Goal: Transaction & Acquisition: Download file/media

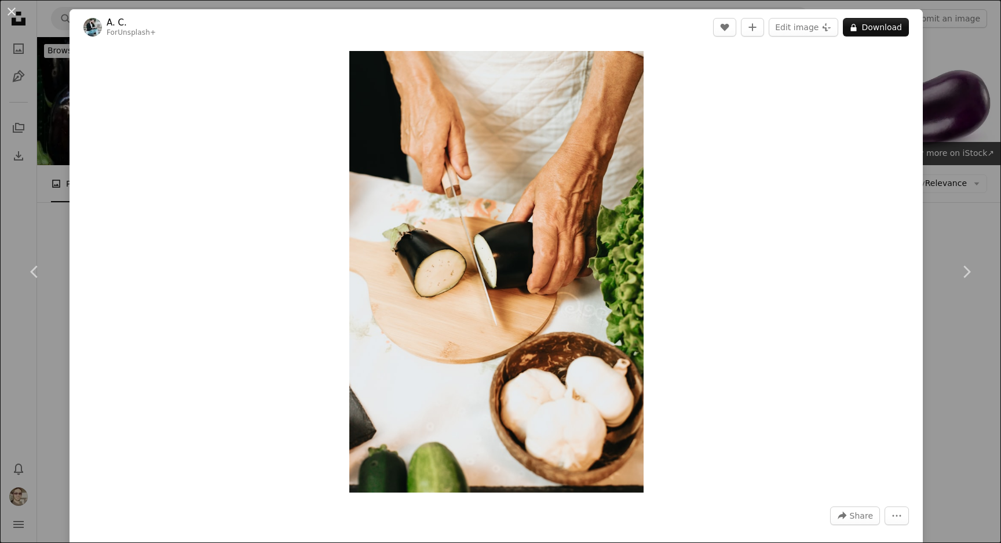
scroll to position [7394, 0]
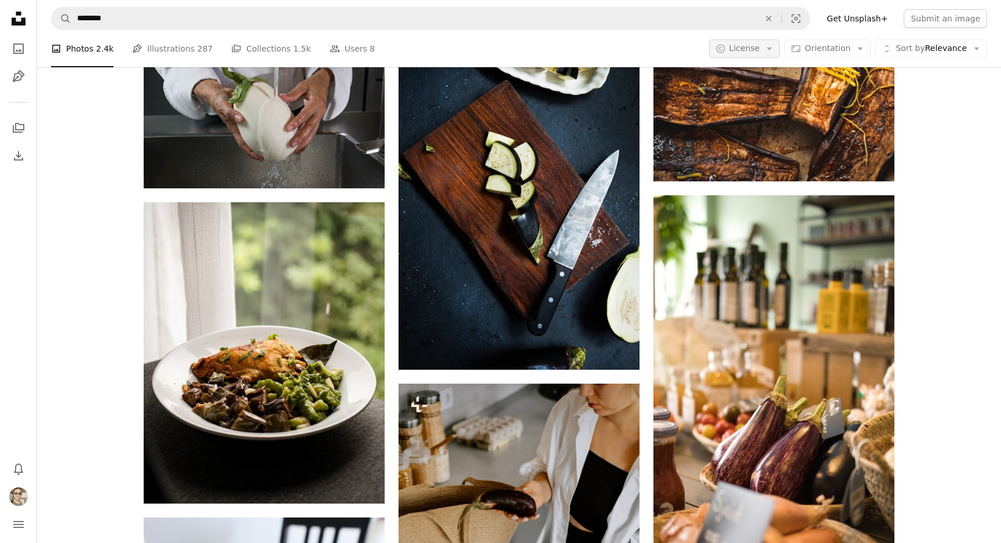
click at [760, 50] on span "License" at bounding box center [744, 47] width 31 height 9
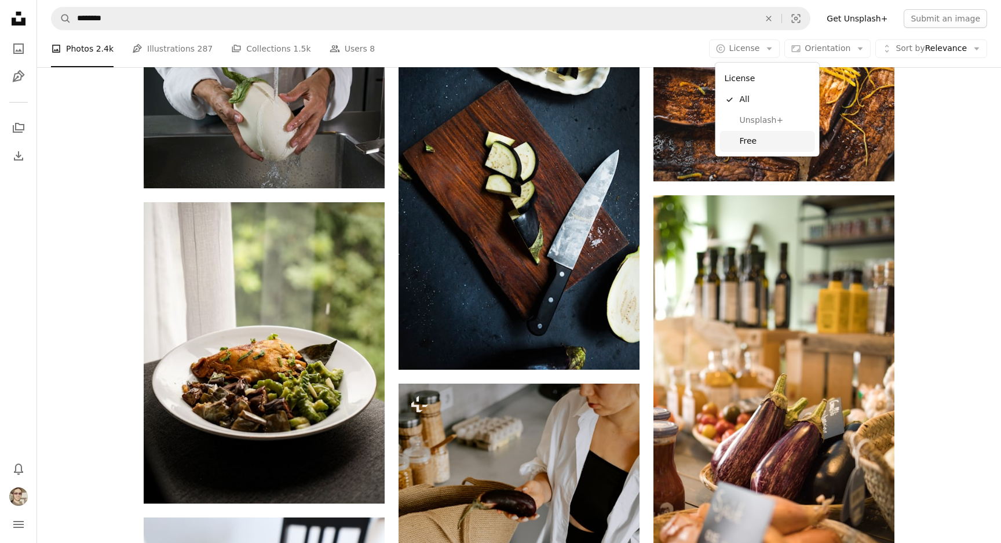
click at [750, 138] on span "Free" at bounding box center [774, 142] width 71 height 12
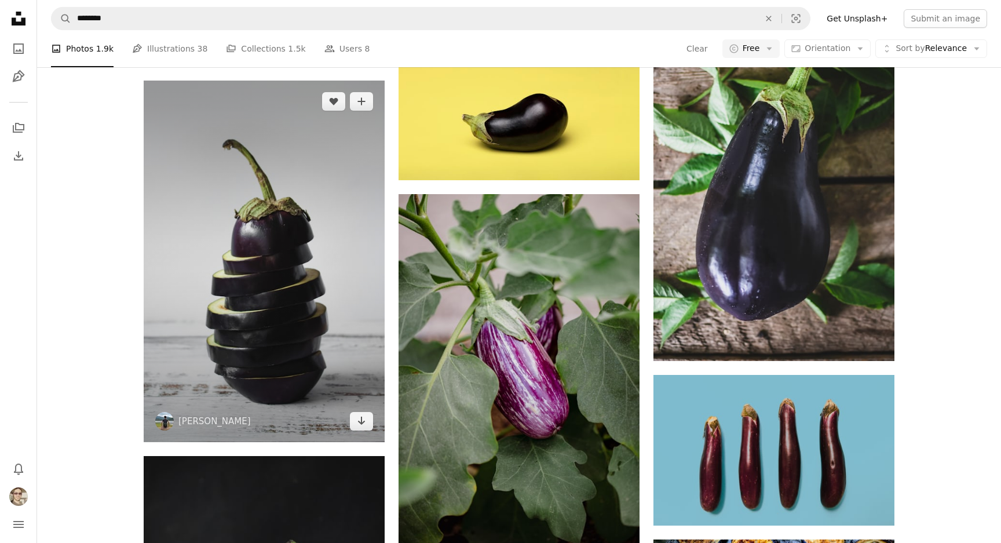
scroll to position [908, 0]
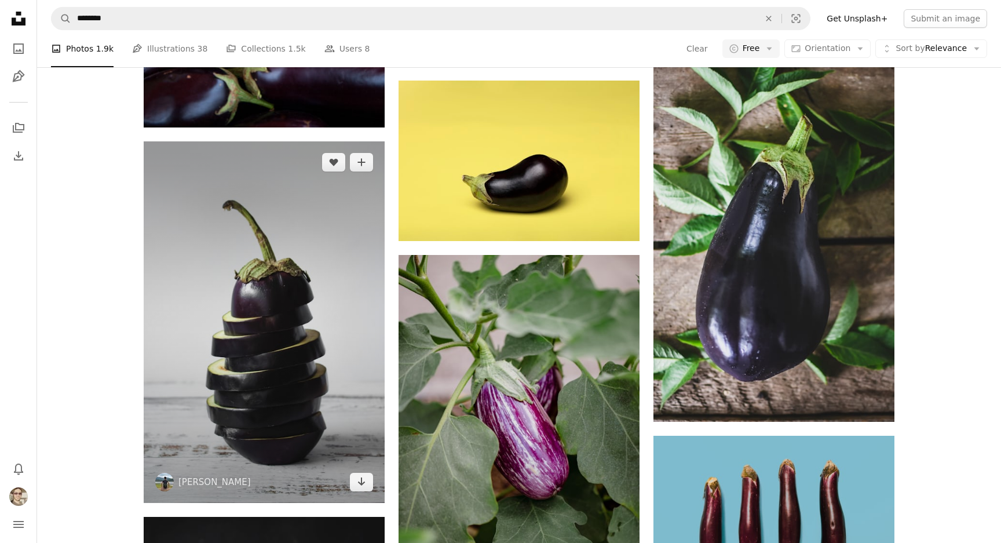
click at [273, 154] on img at bounding box center [264, 321] width 241 height 361
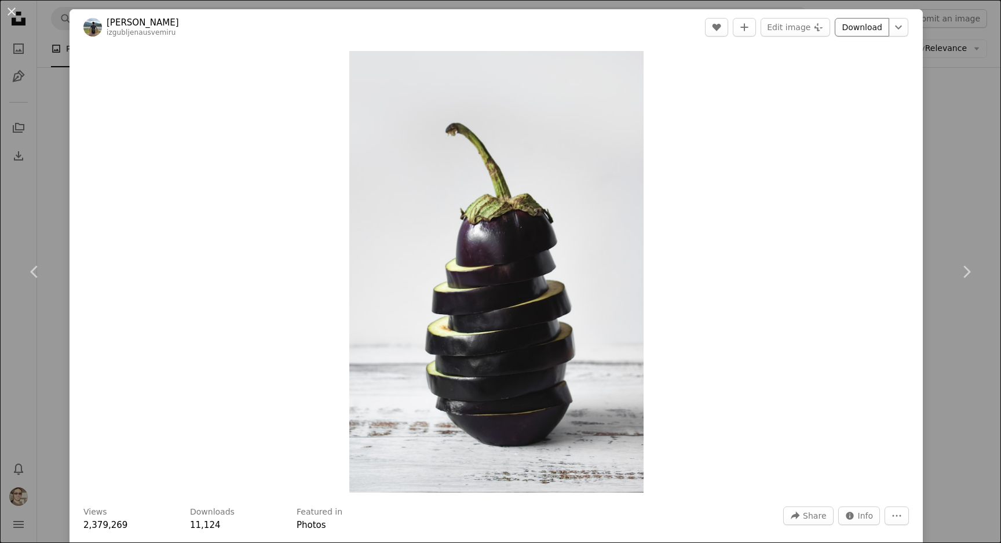
click at [857, 33] on link "Download" at bounding box center [861, 27] width 54 height 19
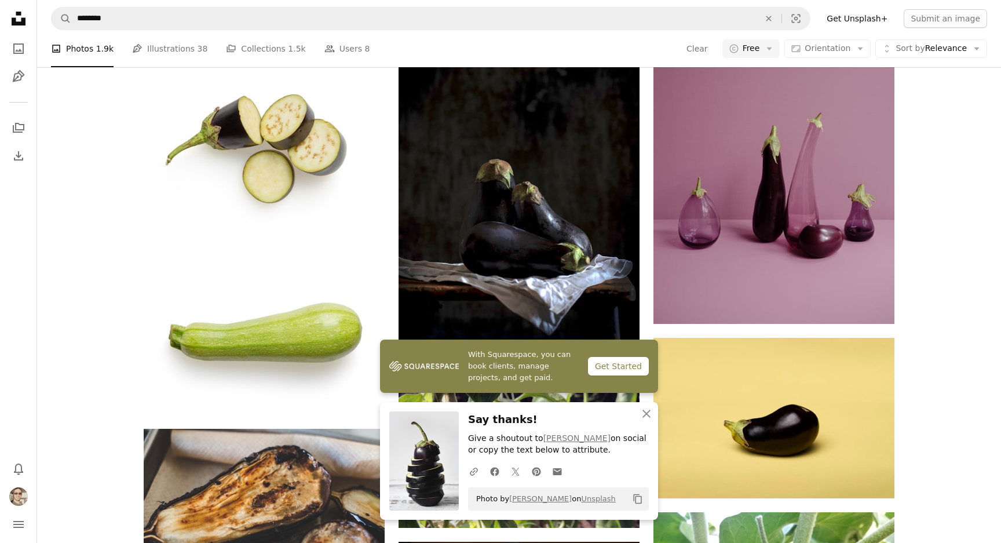
scroll to position [1781, 0]
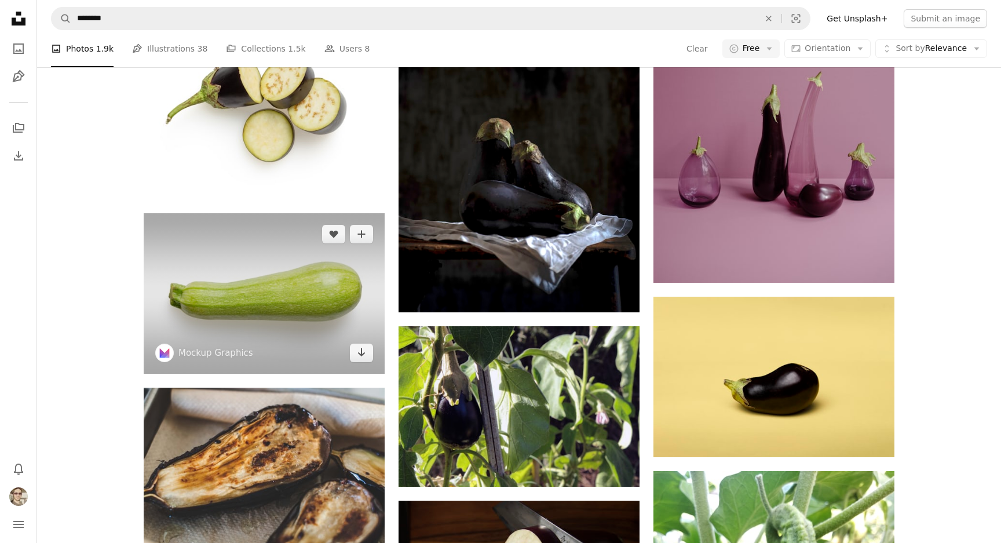
click at [254, 213] on img at bounding box center [264, 293] width 241 height 160
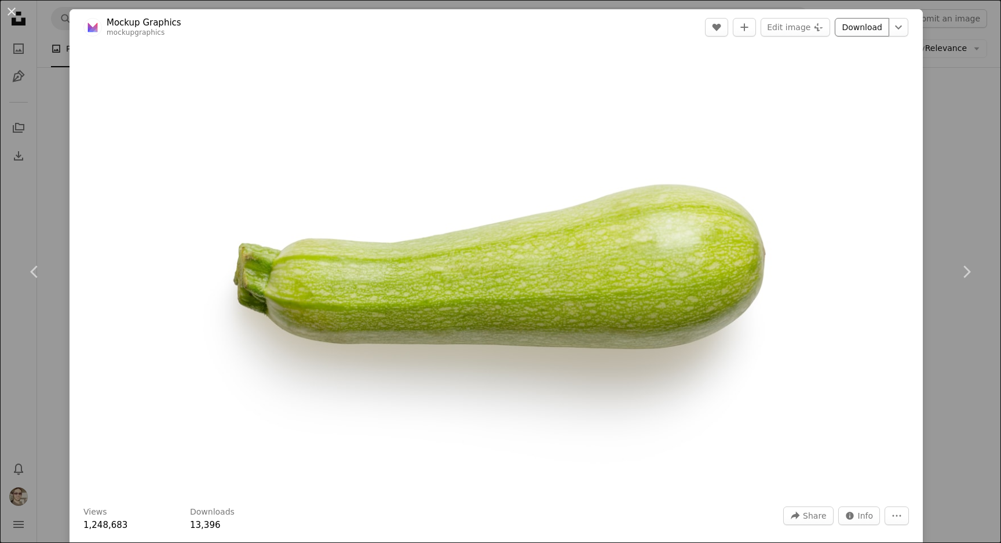
click at [853, 30] on link "Download" at bounding box center [861, 27] width 54 height 19
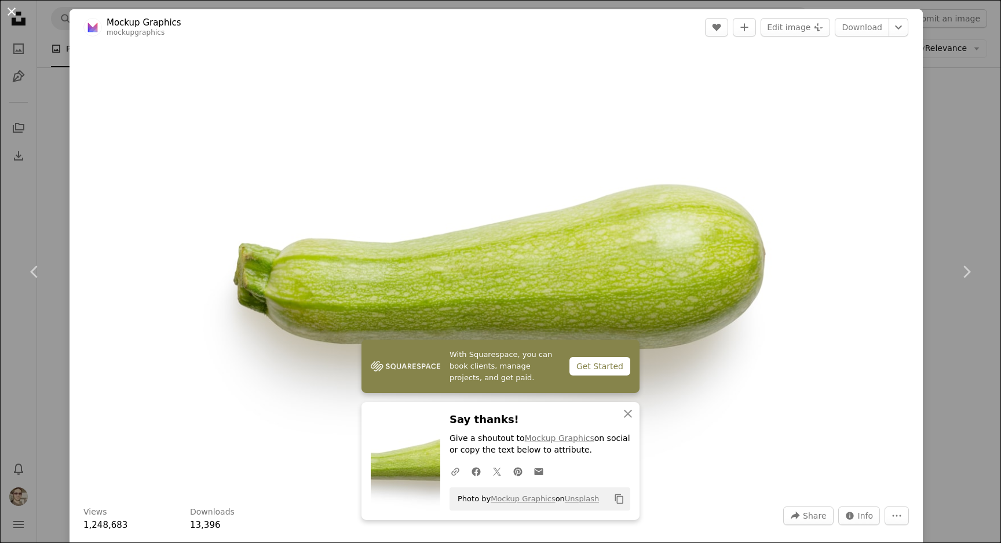
click at [13, 19] on button "An X shape" at bounding box center [12, 12] width 14 height 14
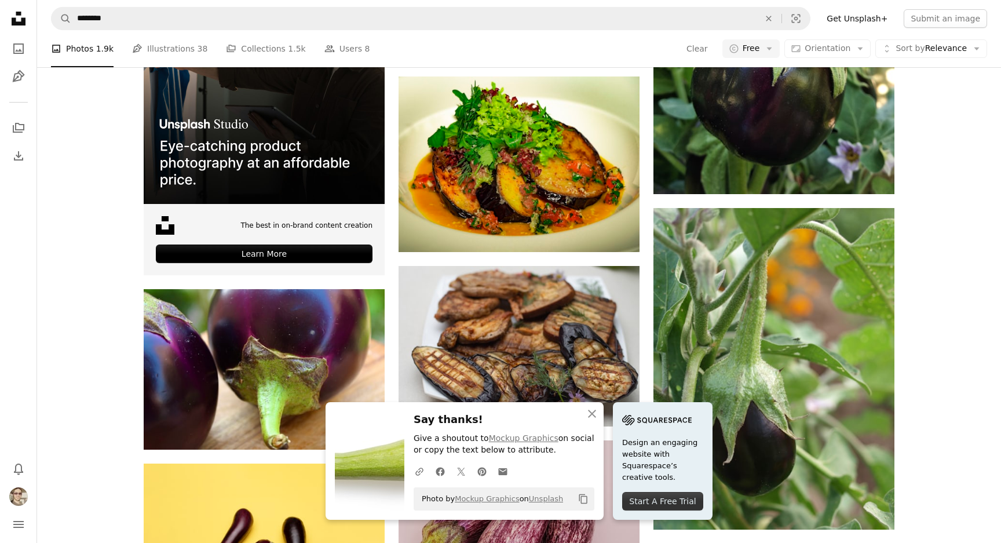
scroll to position [2380, 0]
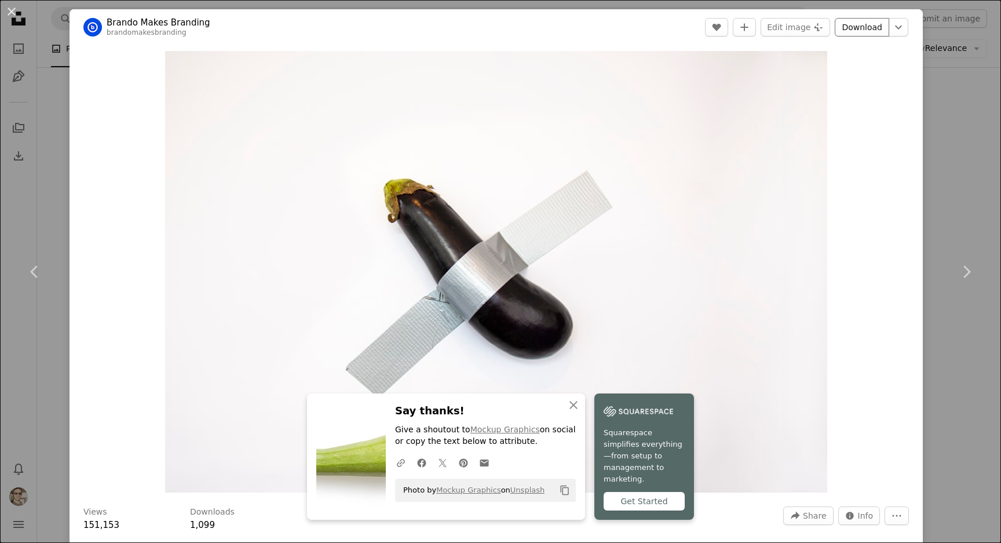
click at [858, 32] on link "Download" at bounding box center [861, 27] width 54 height 19
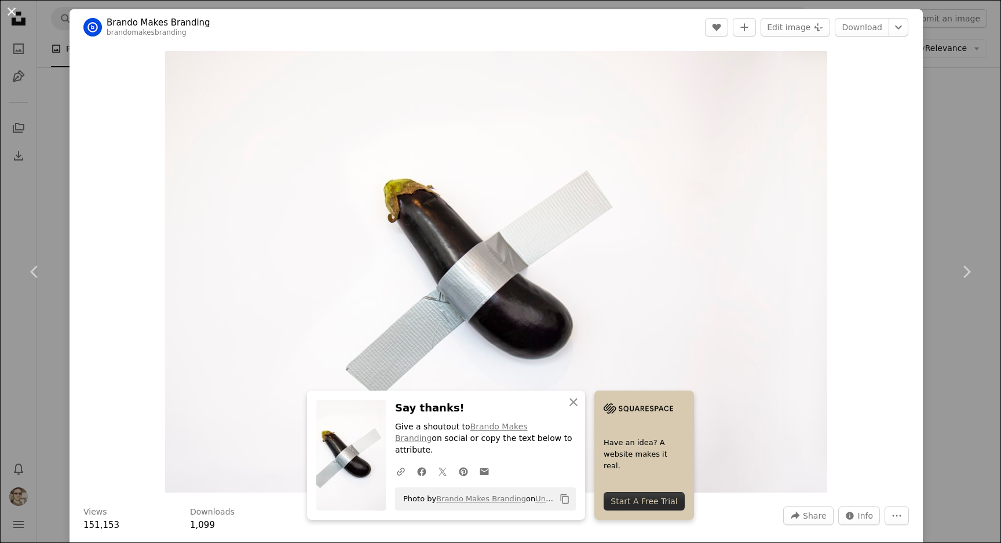
click at [12, 12] on button "An X shape" at bounding box center [12, 12] width 14 height 14
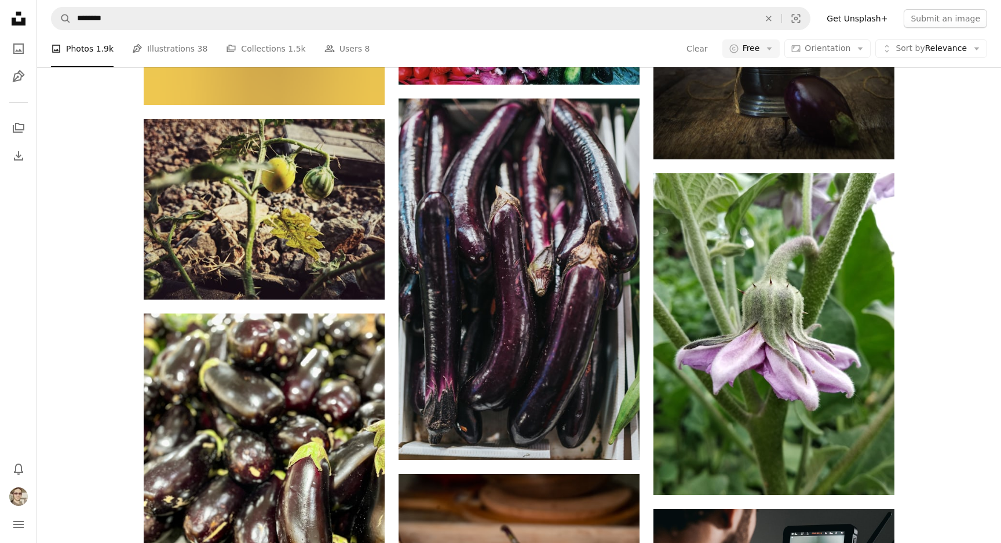
scroll to position [3532, 0]
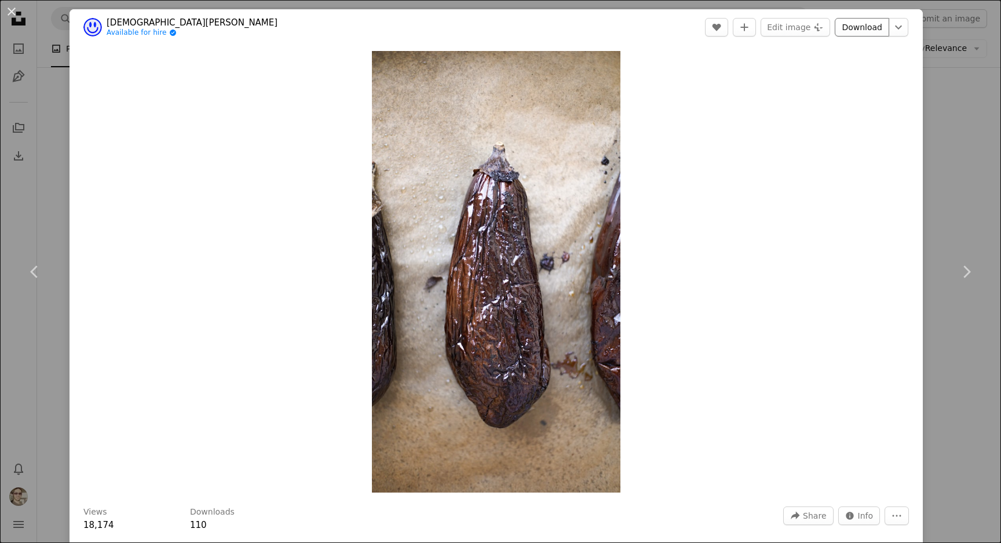
click at [855, 28] on link "Download" at bounding box center [861, 27] width 54 height 19
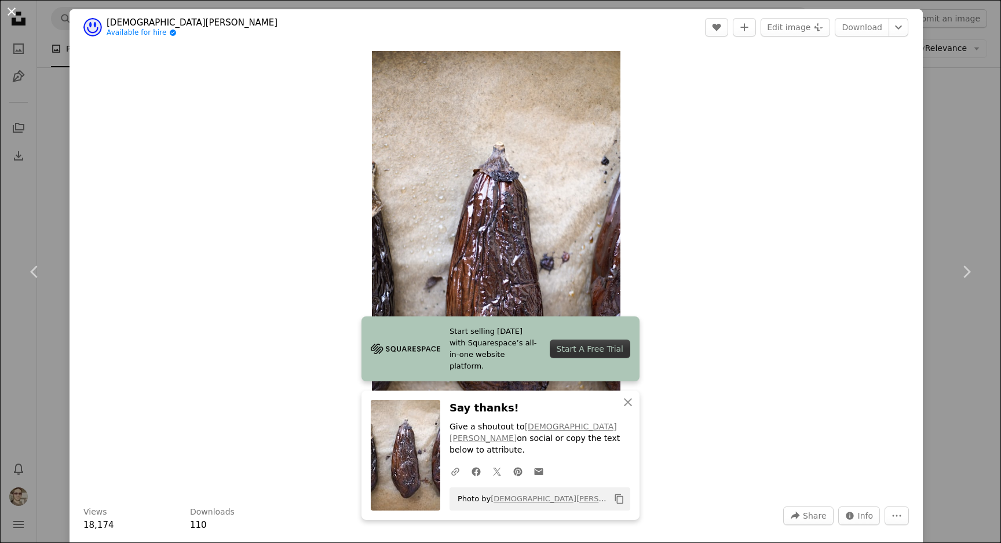
click at [16, 13] on button "An X shape" at bounding box center [12, 12] width 14 height 14
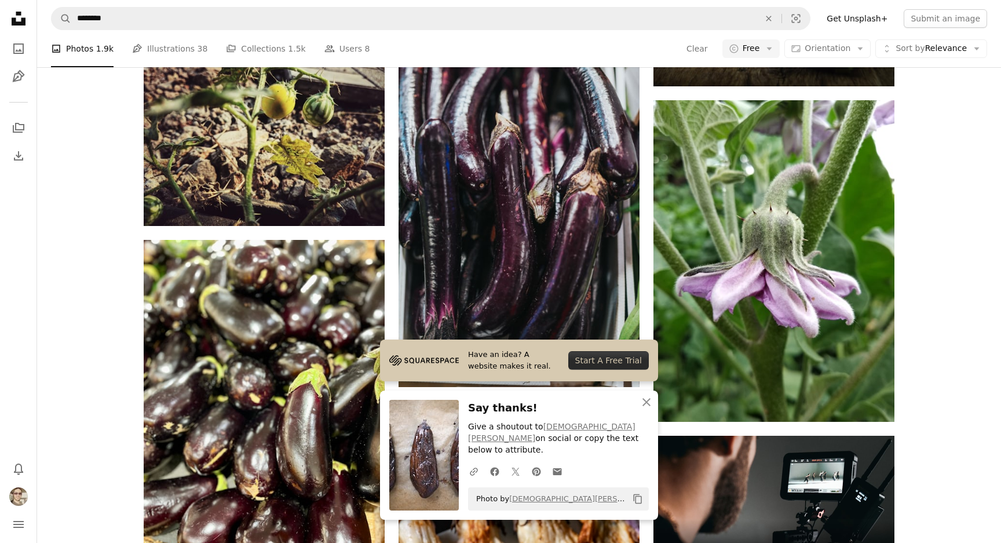
click at [646, 406] on icon "button" at bounding box center [646, 402] width 8 height 8
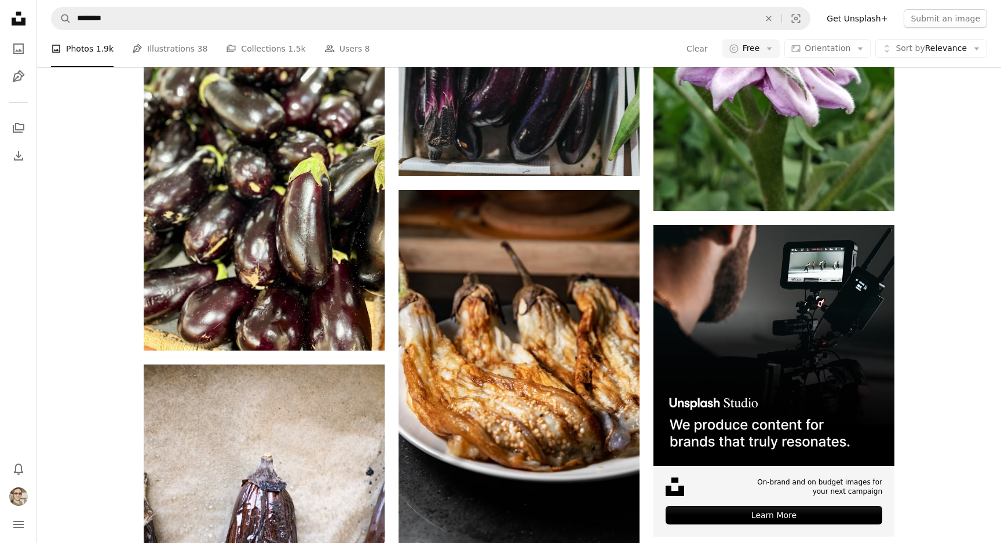
scroll to position [3747, 0]
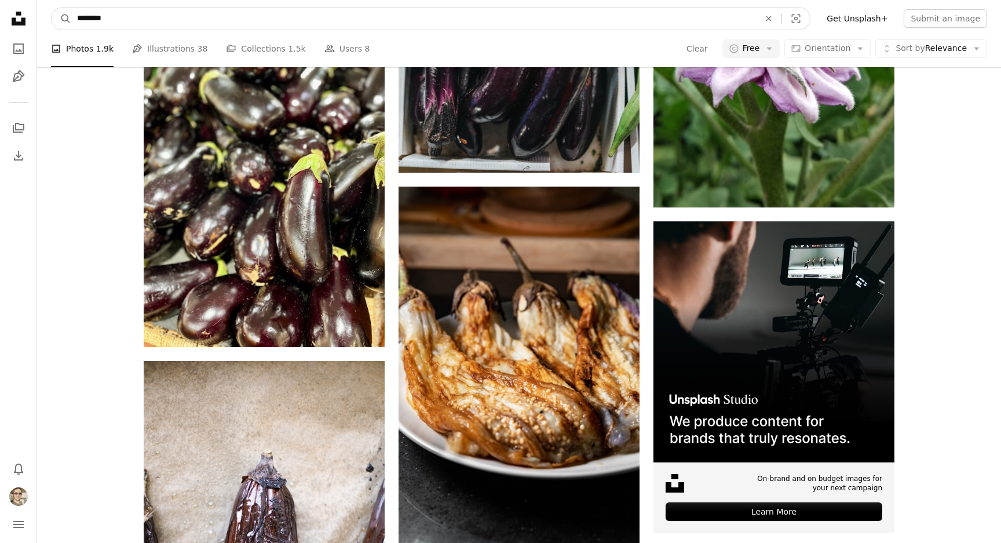
click at [578, 25] on input "********" at bounding box center [413, 19] width 684 height 22
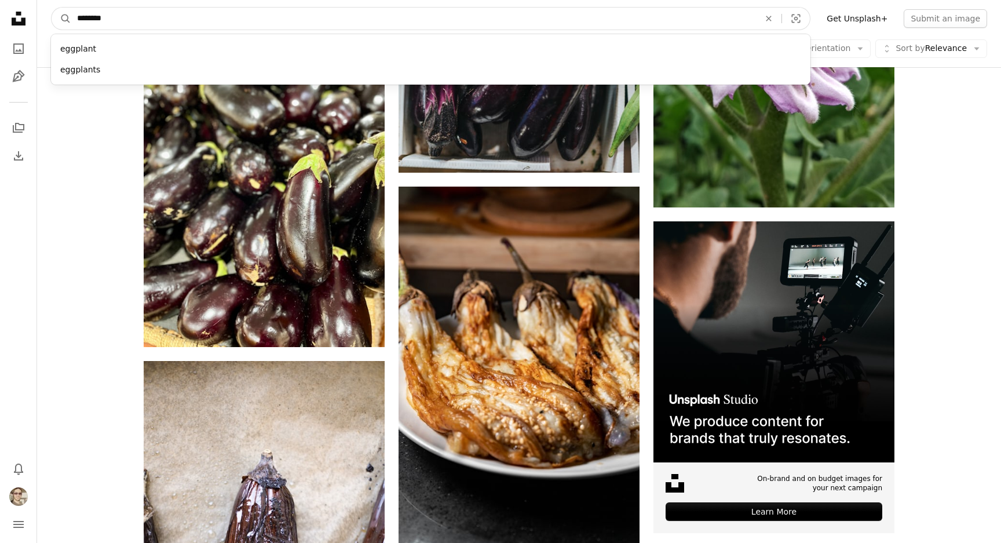
paste input "***"
type input "**********"
click button "A magnifying glass" at bounding box center [62, 19] width 20 height 22
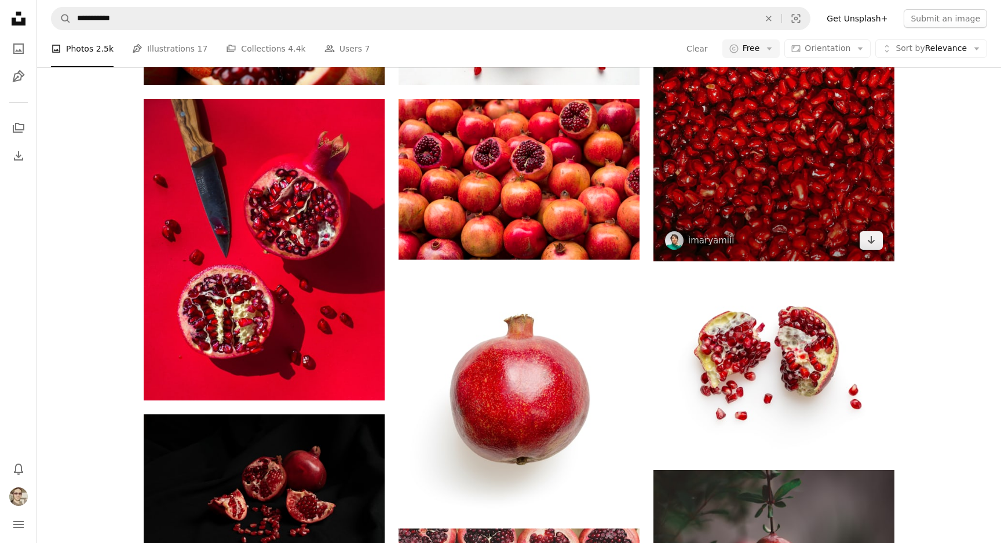
scroll to position [740, 0]
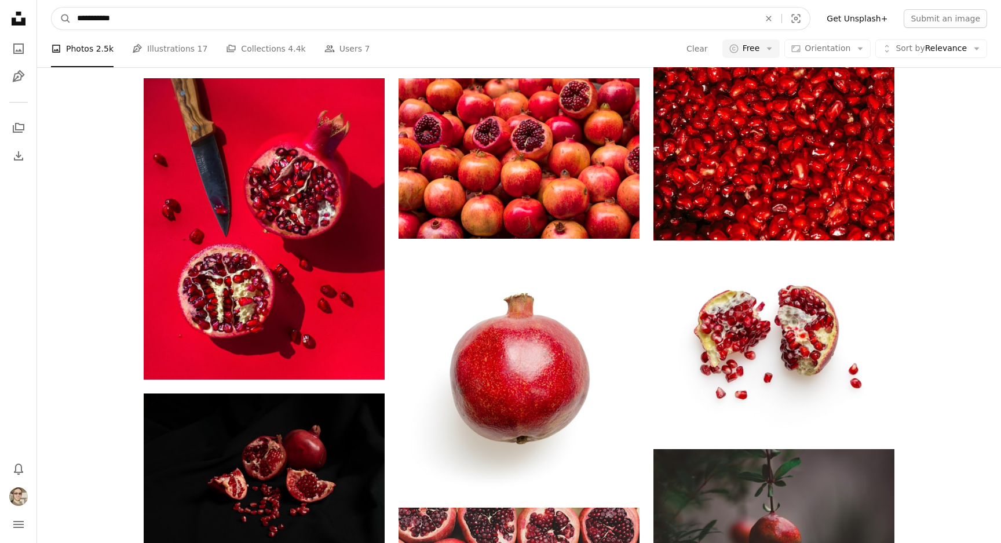
click at [364, 17] on input "**********" at bounding box center [413, 19] width 684 height 22
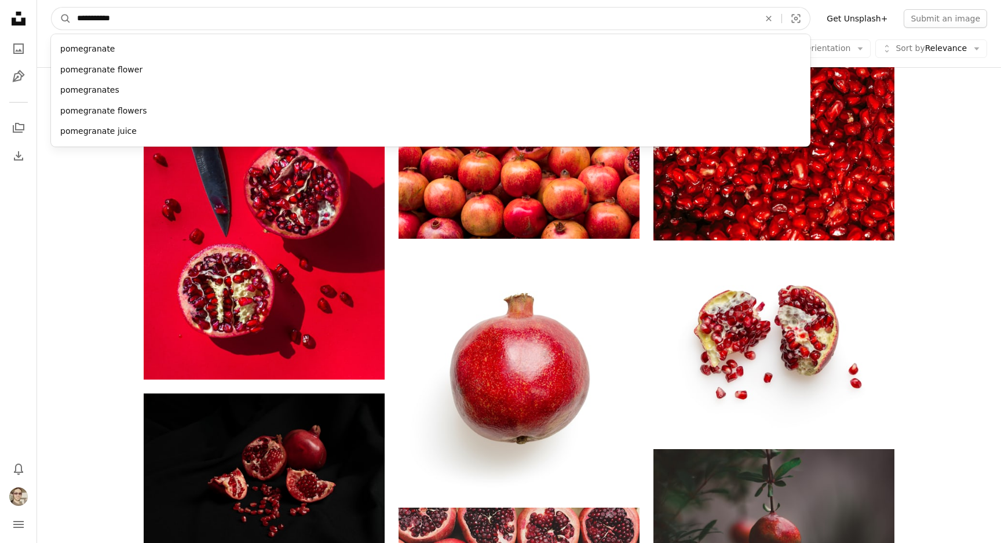
paste input "Find visuals sitewide"
type input "**********"
click button "A magnifying glass" at bounding box center [62, 19] width 20 height 22
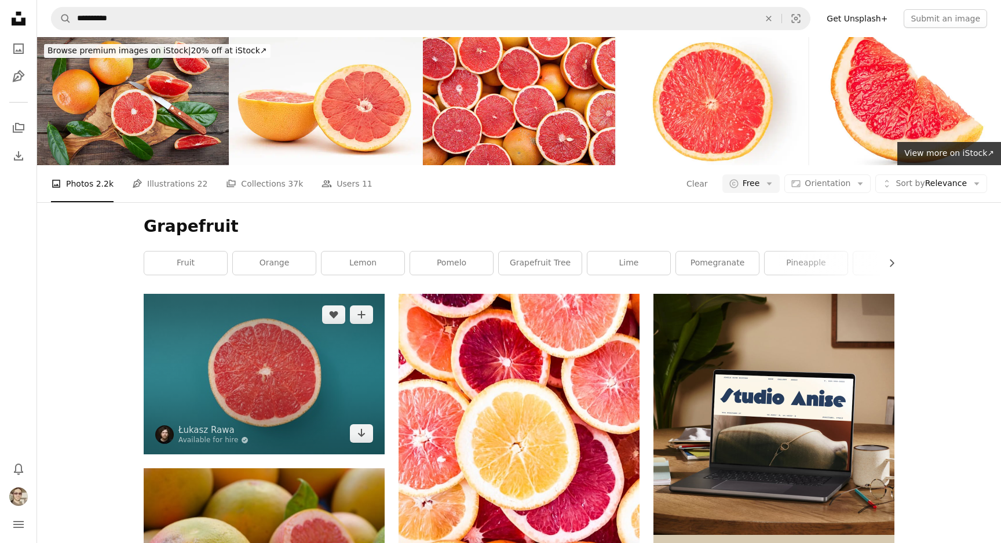
click at [341, 294] on img at bounding box center [264, 374] width 241 height 160
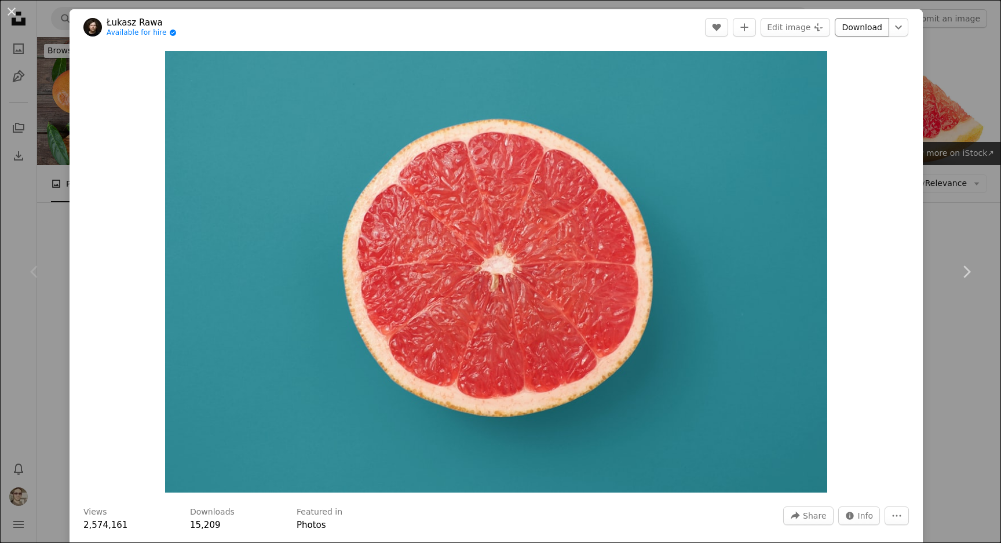
click at [865, 29] on link "Download" at bounding box center [861, 27] width 54 height 19
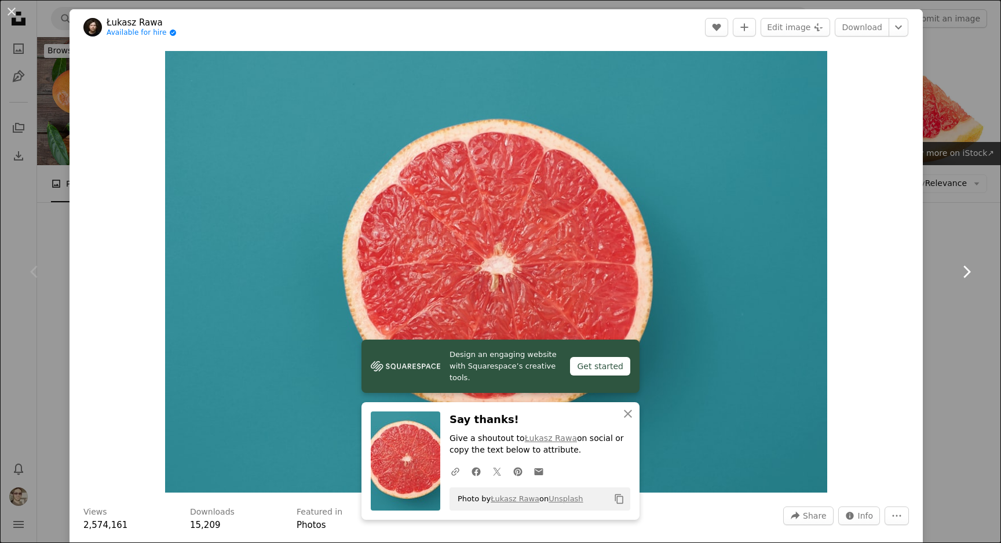
click at [965, 266] on icon at bounding box center [967, 271] width 8 height 12
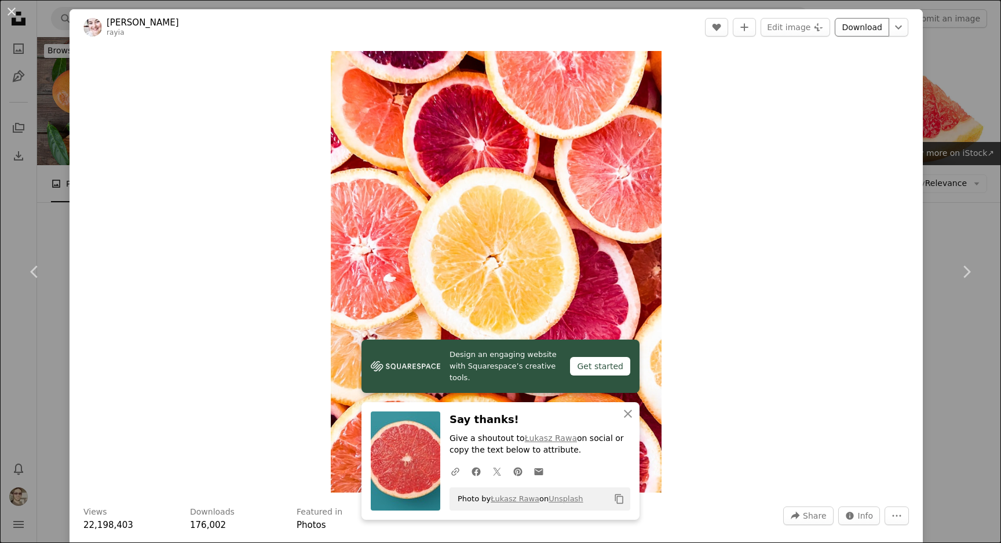
click at [874, 33] on link "Download" at bounding box center [861, 27] width 54 height 19
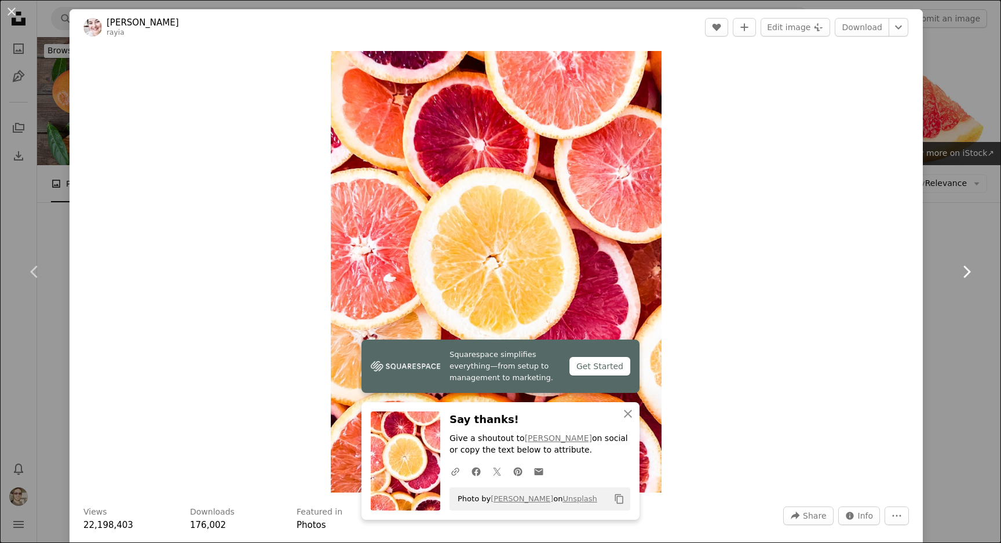
click at [961, 273] on icon "Chevron right" at bounding box center [966, 271] width 19 height 19
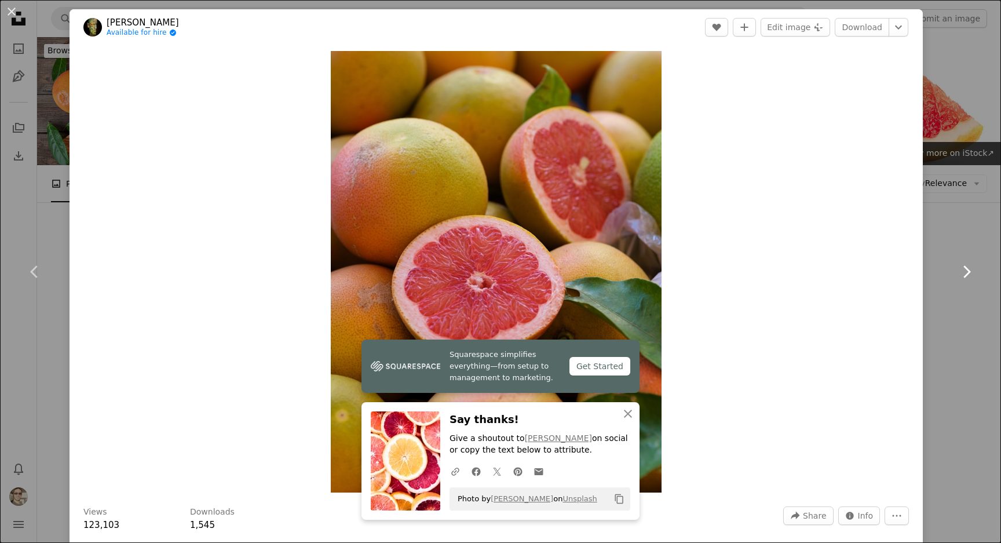
click at [969, 269] on icon "Chevron right" at bounding box center [966, 271] width 19 height 19
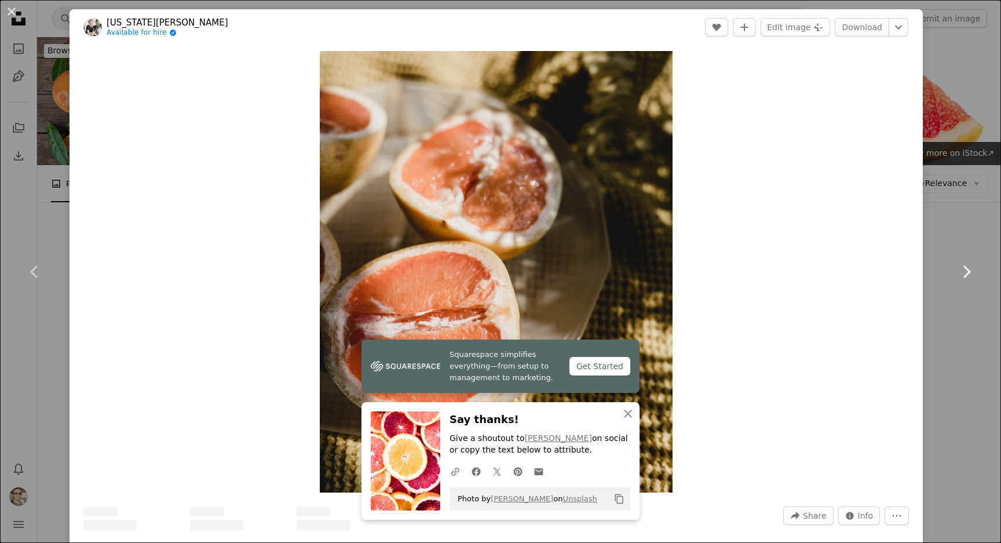
click at [969, 269] on icon "Chevron right" at bounding box center [966, 271] width 19 height 19
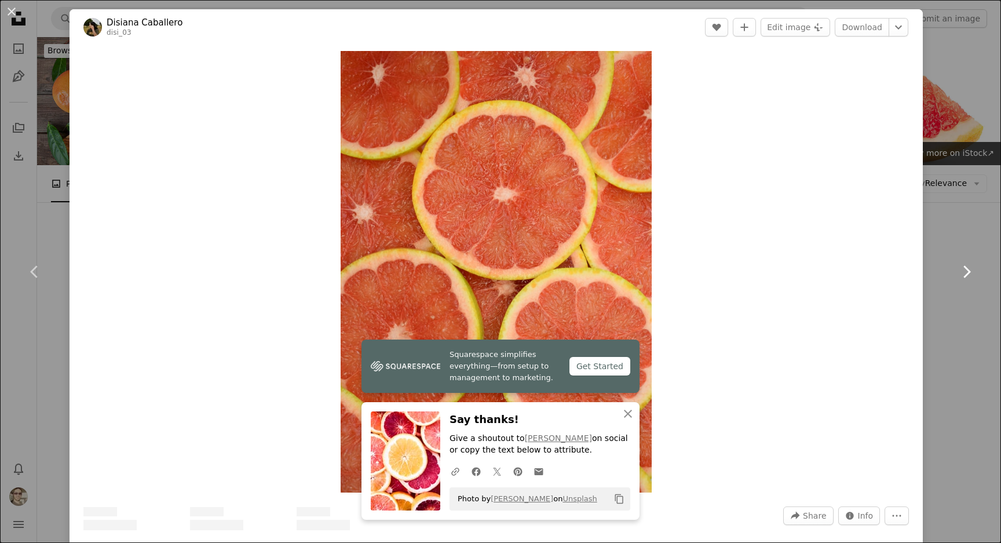
click at [969, 269] on icon "Chevron right" at bounding box center [966, 271] width 19 height 19
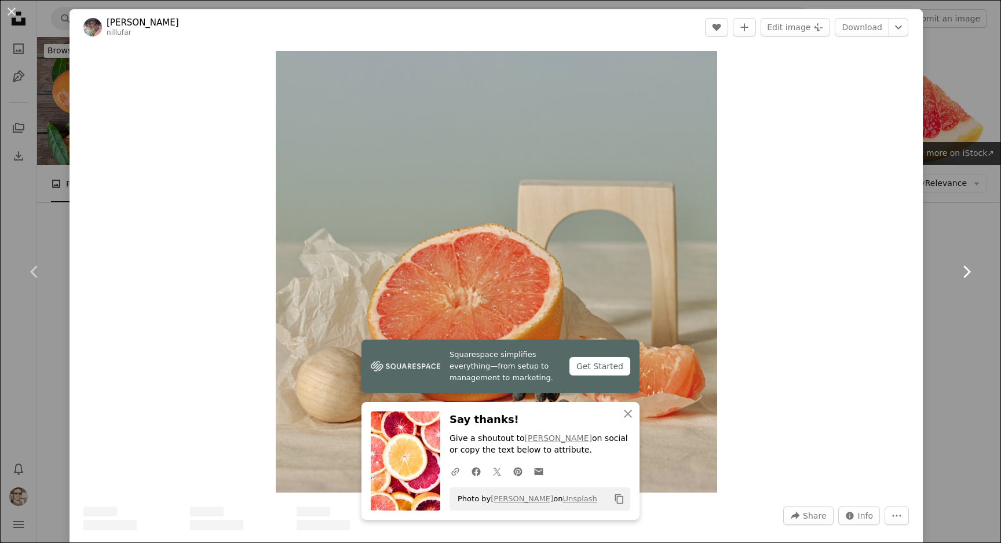
click at [969, 269] on icon "Chevron right" at bounding box center [966, 271] width 19 height 19
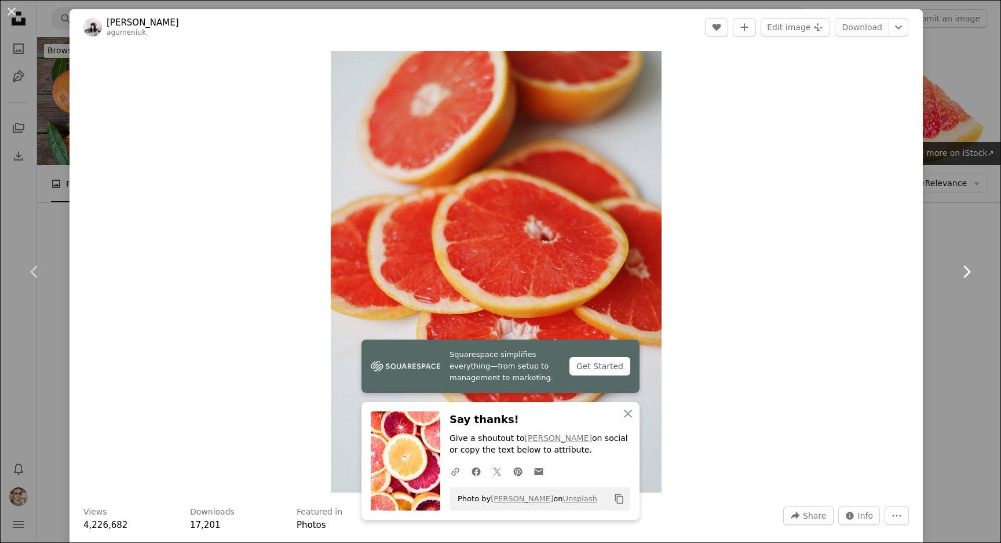
click at [969, 269] on icon "Chevron right" at bounding box center [966, 271] width 19 height 19
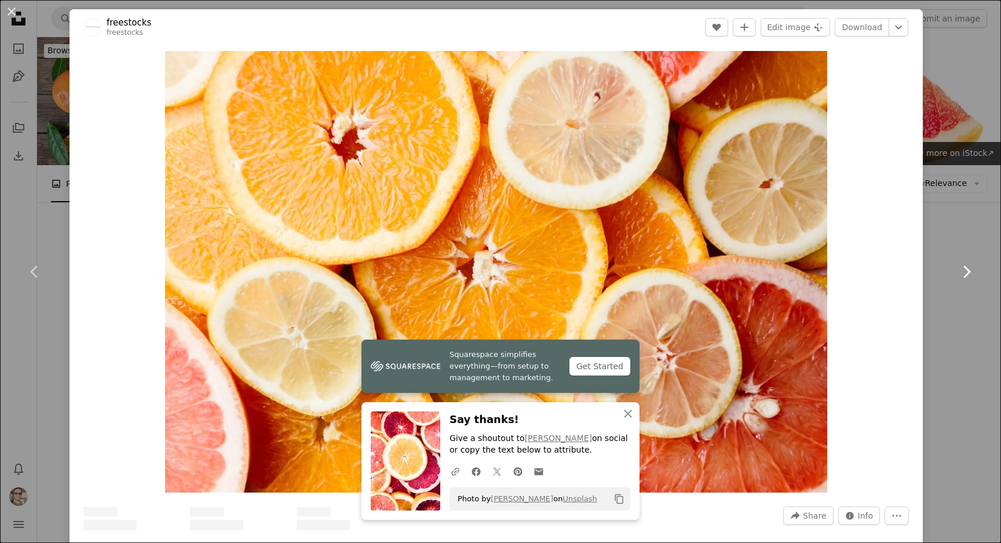
click at [969, 269] on icon "Chevron right" at bounding box center [966, 271] width 19 height 19
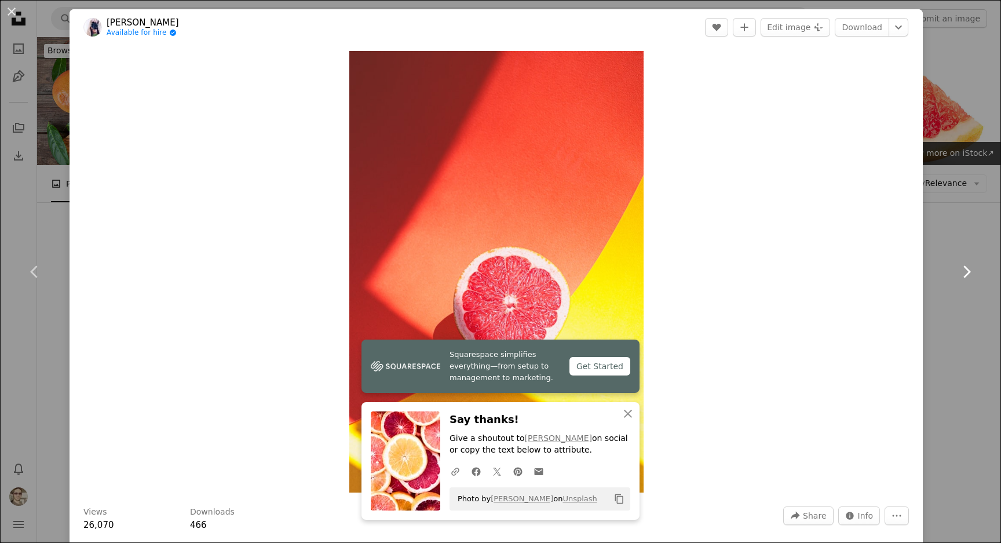
click at [969, 269] on icon "Chevron right" at bounding box center [966, 271] width 19 height 19
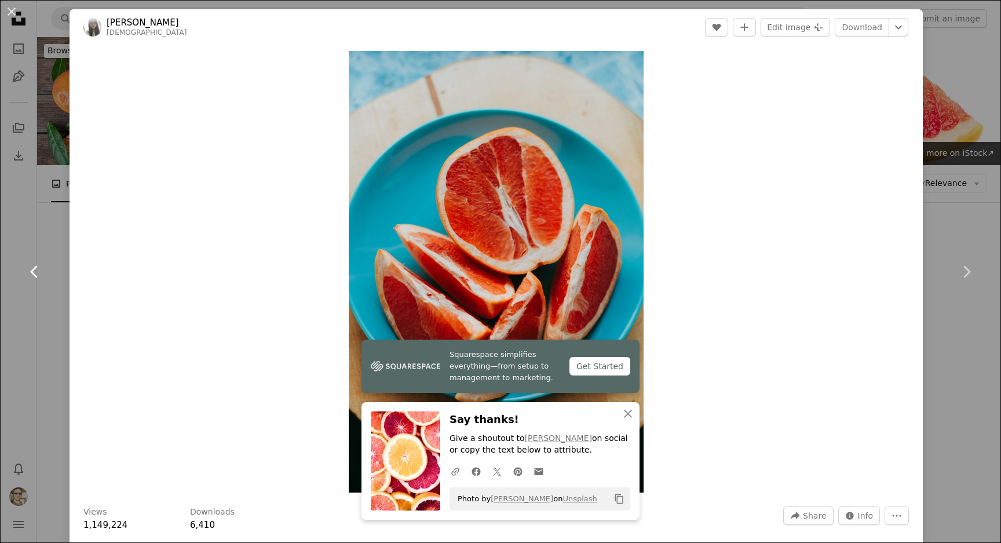
click at [25, 271] on icon "Chevron left" at bounding box center [34, 271] width 19 height 19
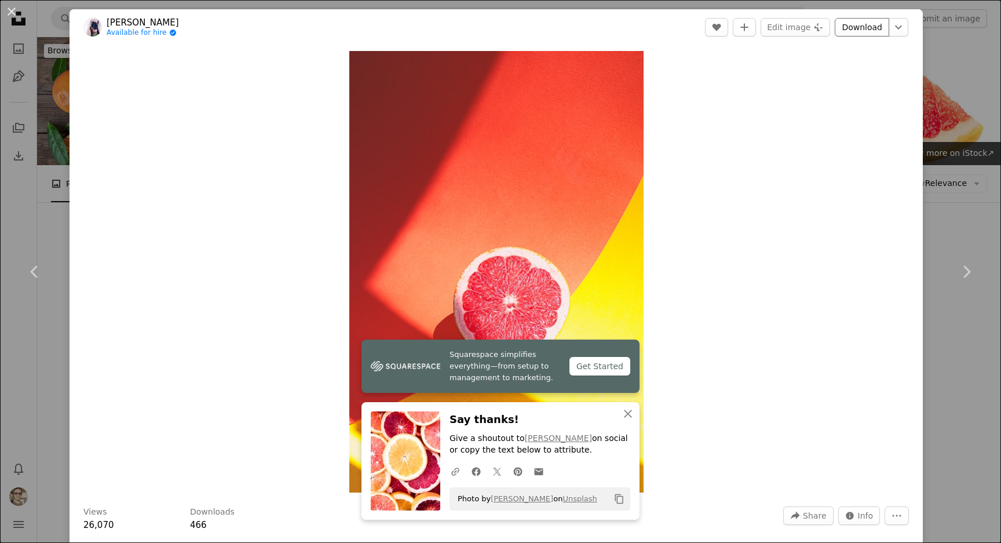
click at [853, 24] on link "Download" at bounding box center [861, 27] width 54 height 19
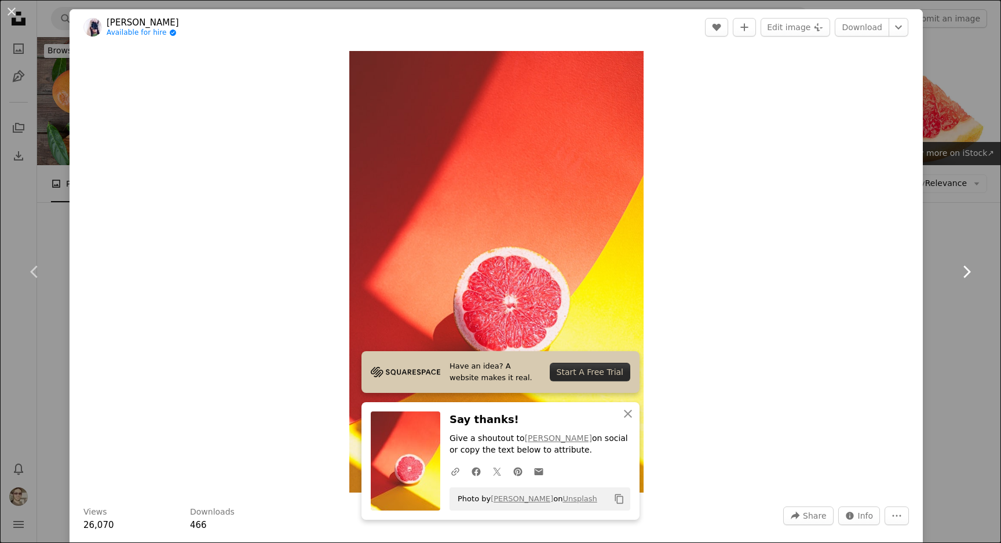
click at [962, 274] on icon "Chevron right" at bounding box center [966, 271] width 19 height 19
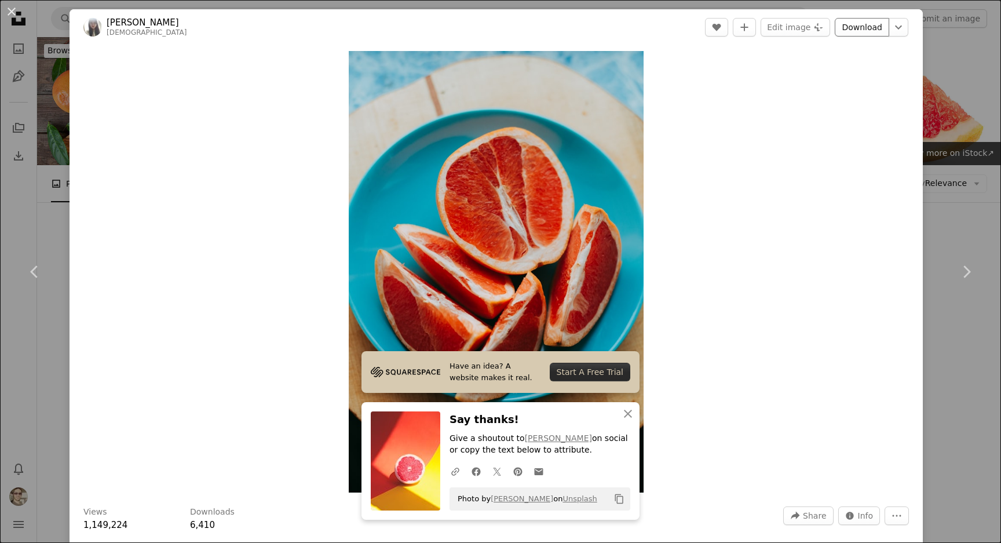
click at [878, 31] on link "Download" at bounding box center [861, 27] width 54 height 19
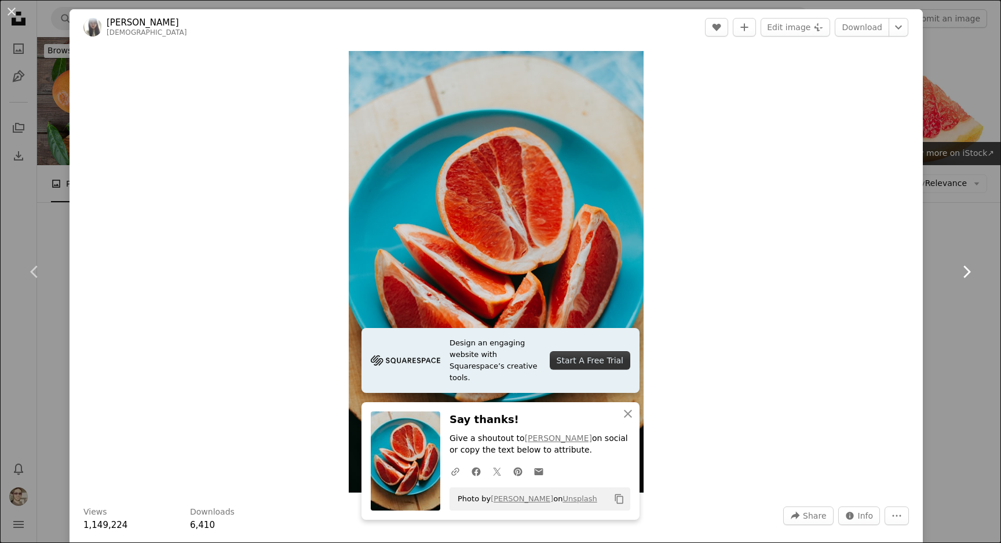
click at [962, 272] on icon "Chevron right" at bounding box center [966, 271] width 19 height 19
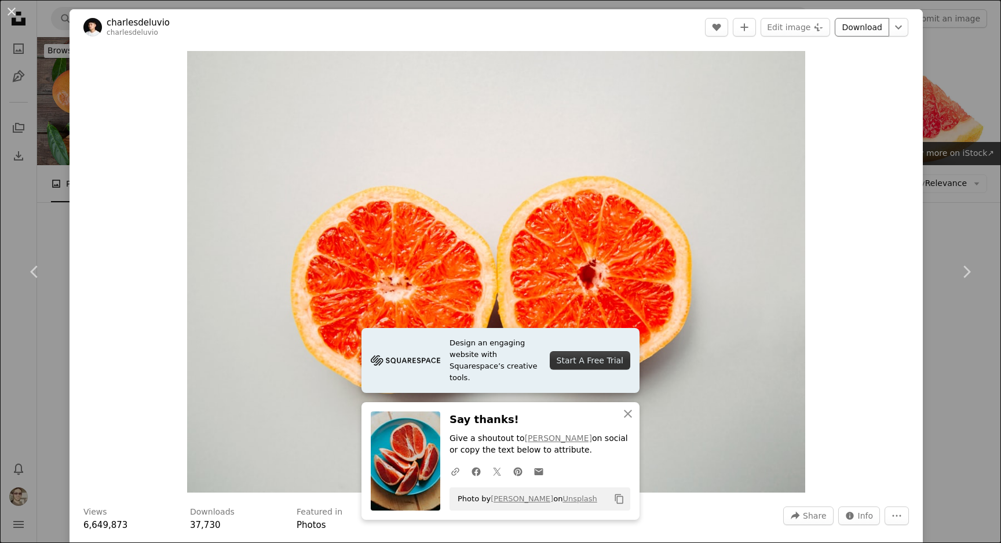
click at [875, 34] on link "Download" at bounding box center [861, 27] width 54 height 19
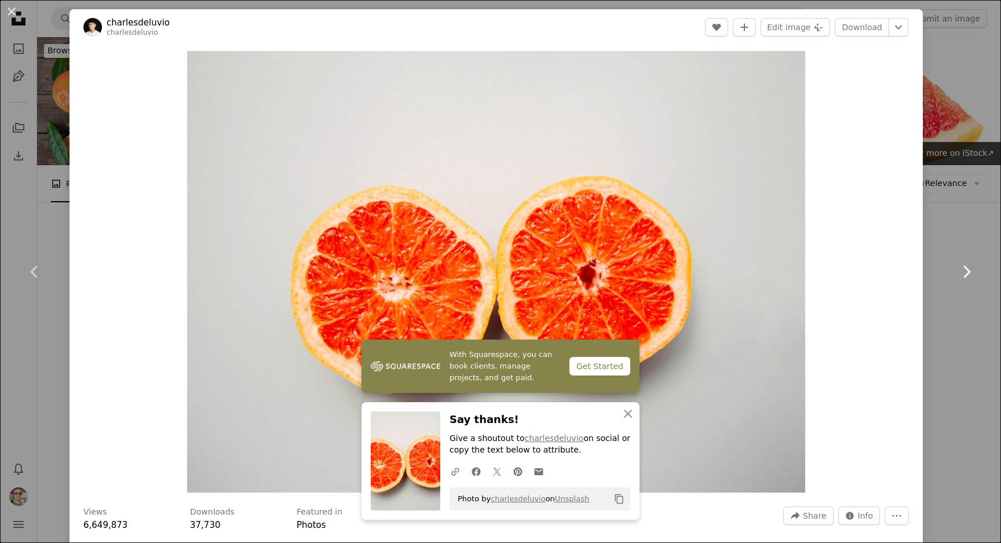
click at [965, 276] on icon at bounding box center [967, 271] width 8 height 12
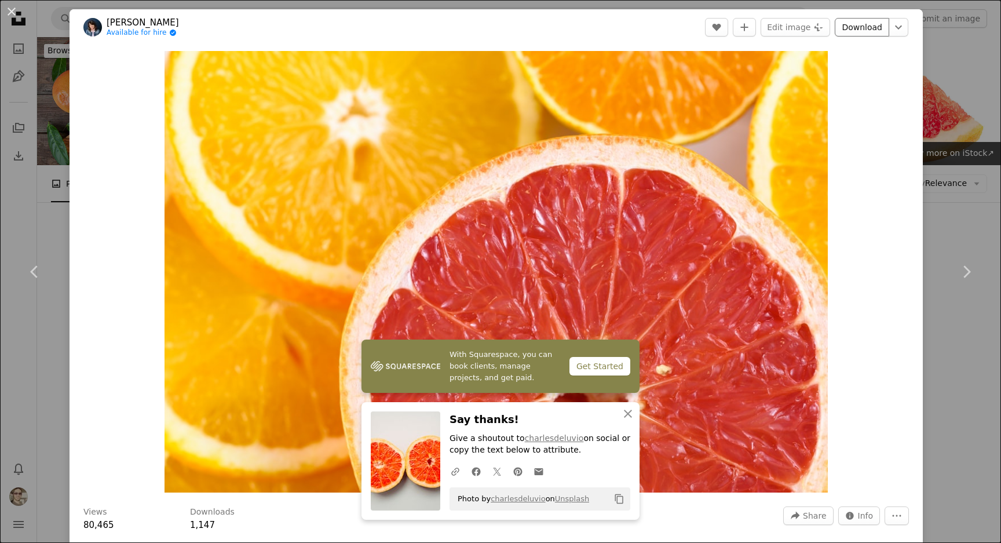
click at [873, 31] on link "Download" at bounding box center [861, 27] width 54 height 19
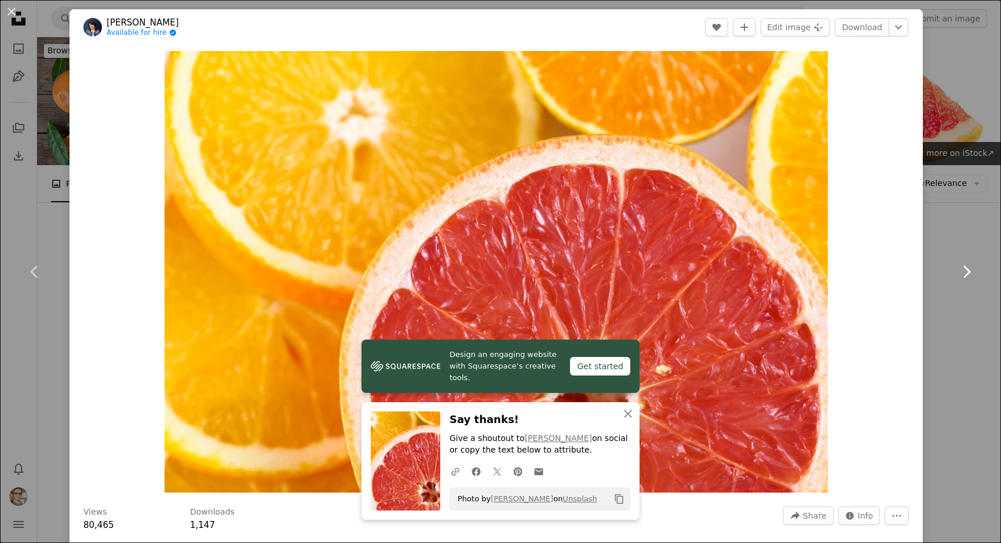
click at [964, 277] on icon "Chevron right" at bounding box center [966, 271] width 19 height 19
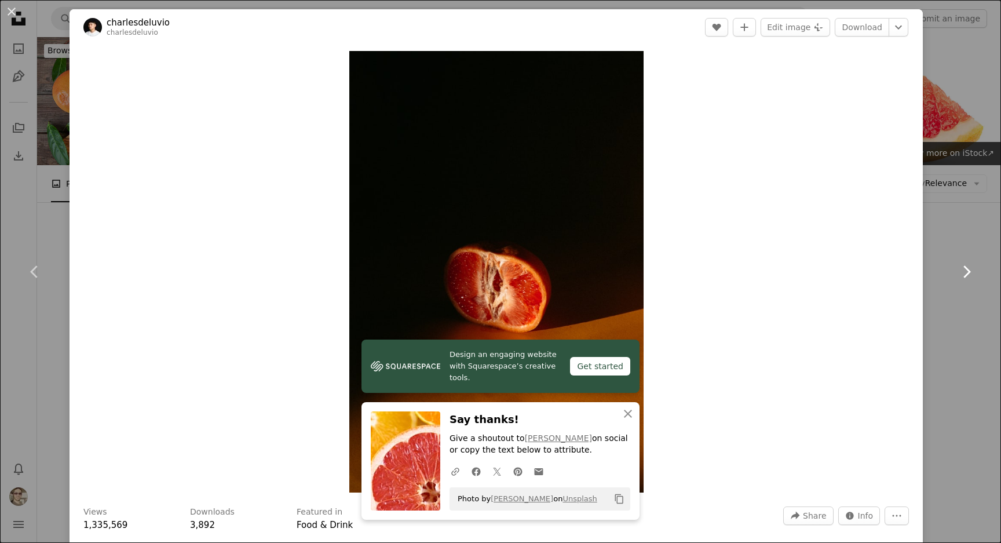
click at [964, 277] on icon "Chevron right" at bounding box center [966, 271] width 19 height 19
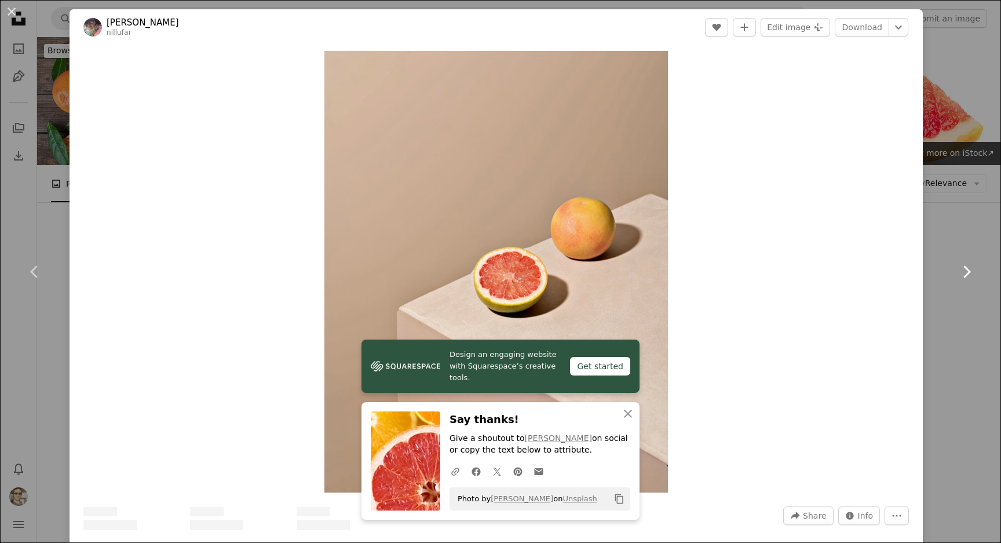
click at [964, 277] on icon "Chevron right" at bounding box center [966, 271] width 19 height 19
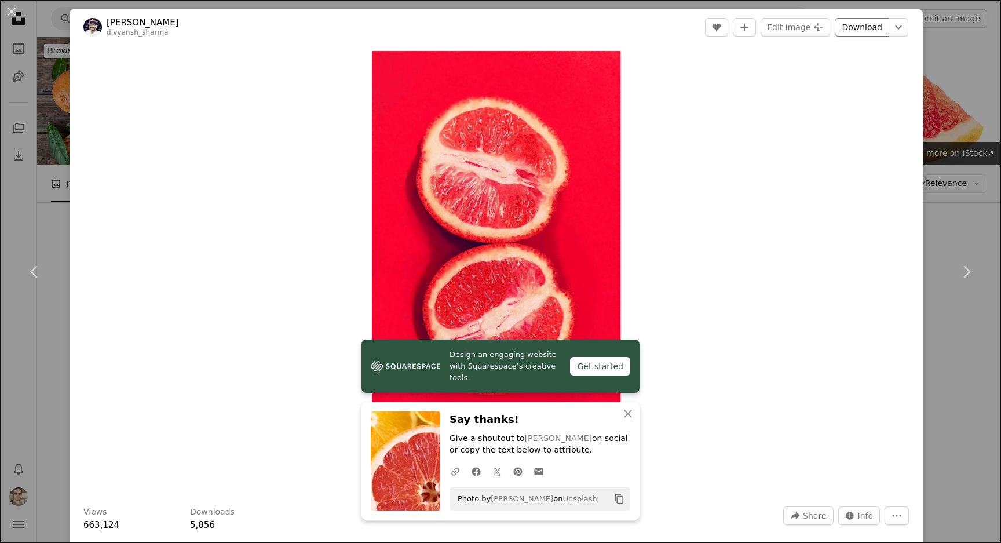
click at [855, 26] on link "Download" at bounding box center [861, 27] width 54 height 19
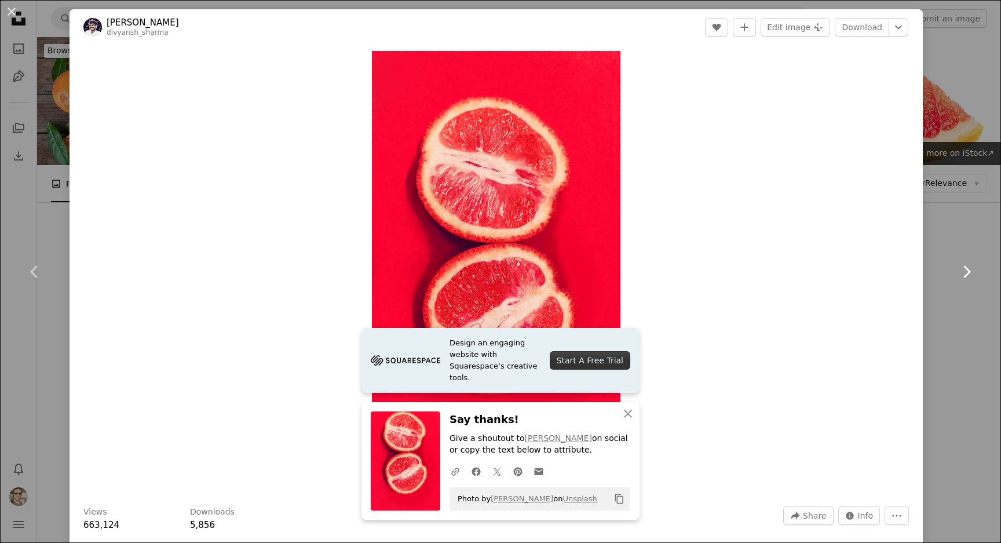
click at [965, 273] on icon "Chevron right" at bounding box center [966, 271] width 19 height 19
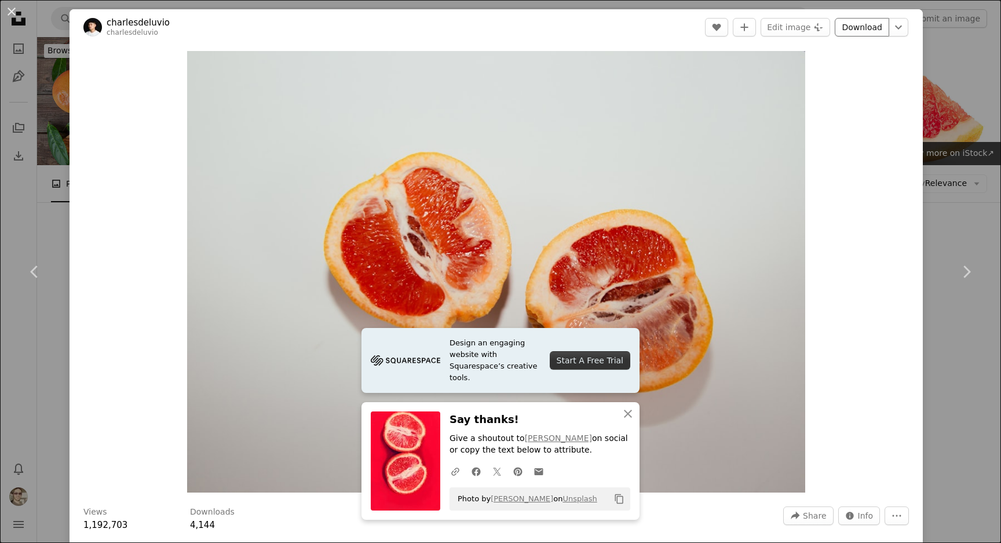
click at [873, 31] on link "Download" at bounding box center [861, 27] width 54 height 19
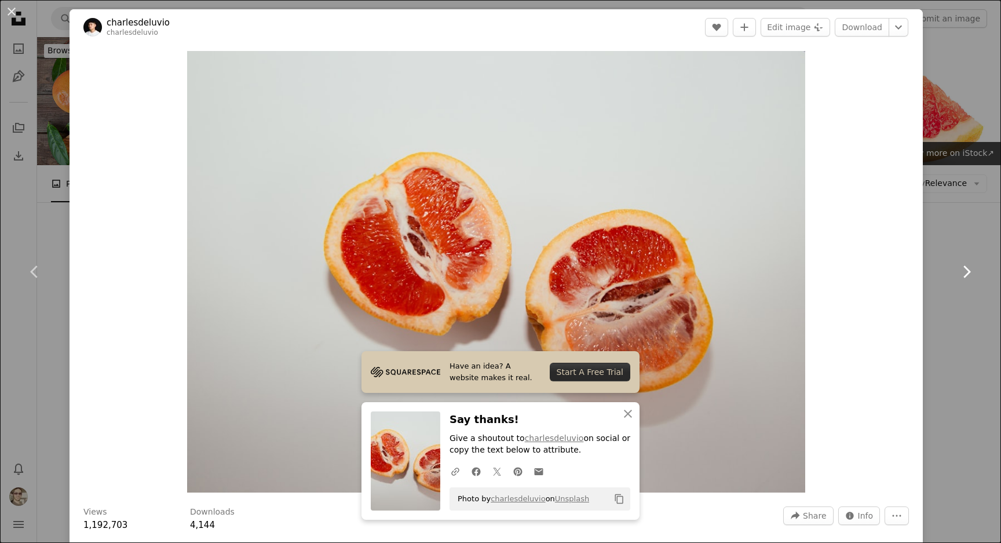
click at [962, 267] on icon "Chevron right" at bounding box center [966, 271] width 19 height 19
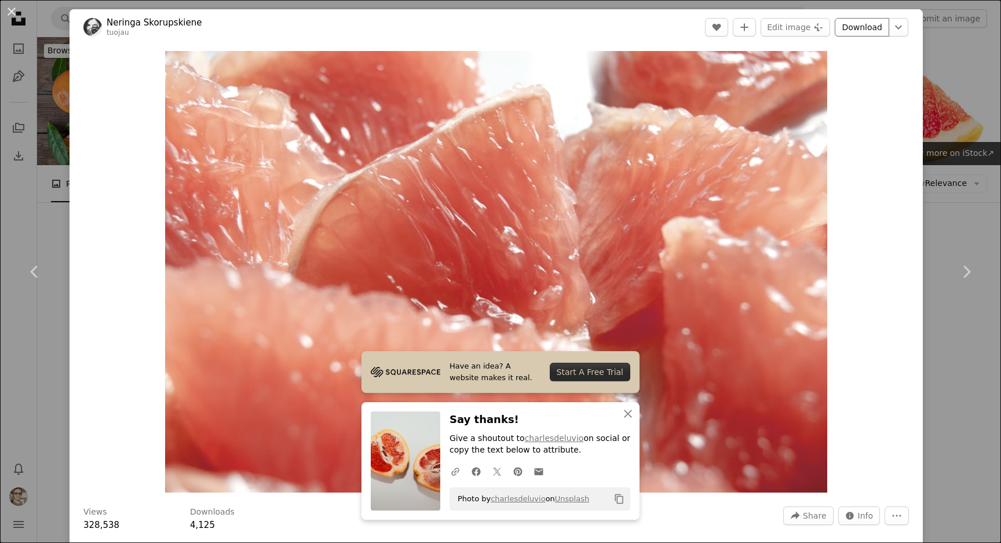
click at [876, 29] on link "Download" at bounding box center [861, 27] width 54 height 19
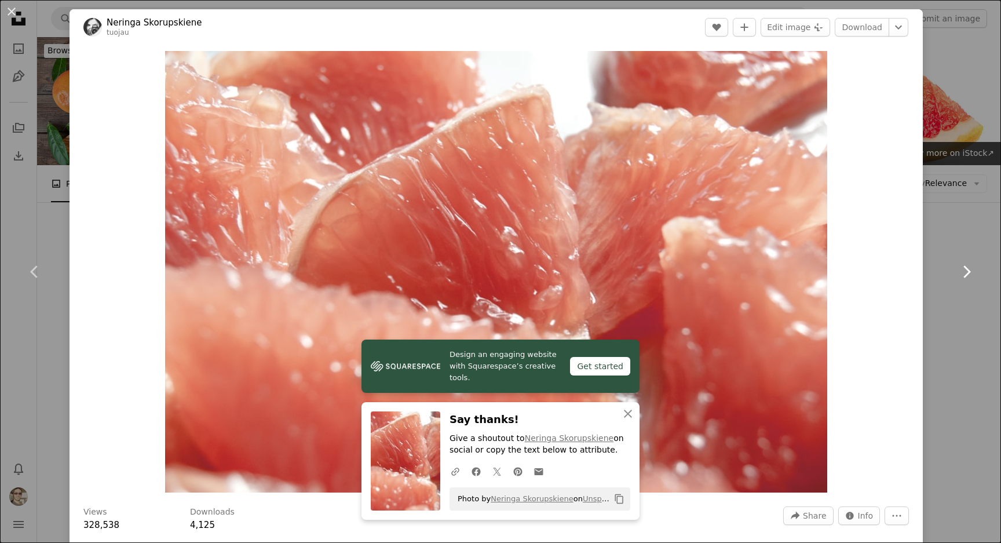
click at [962, 268] on icon "Chevron right" at bounding box center [966, 271] width 19 height 19
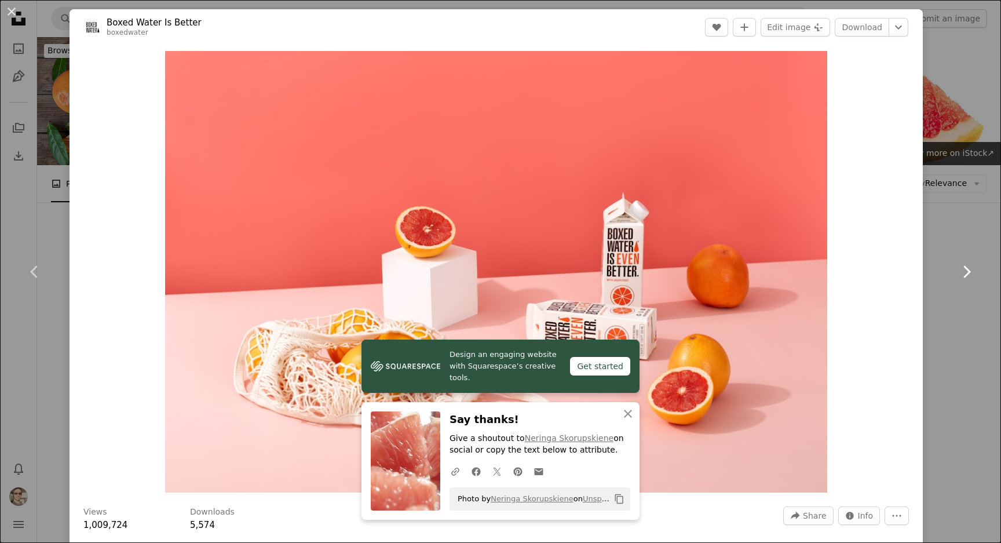
click at [970, 276] on icon "Chevron right" at bounding box center [966, 271] width 19 height 19
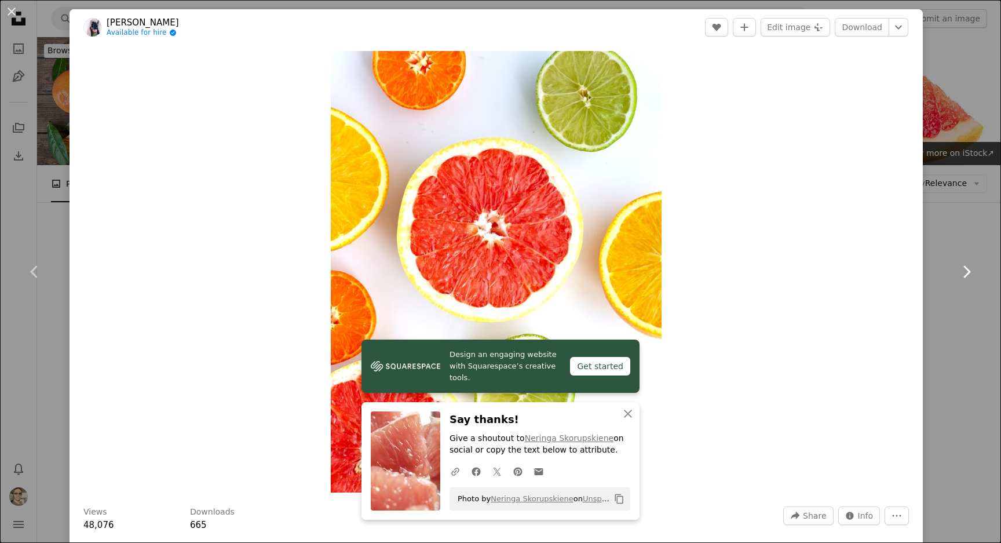
click at [969, 275] on icon "Chevron right" at bounding box center [966, 271] width 19 height 19
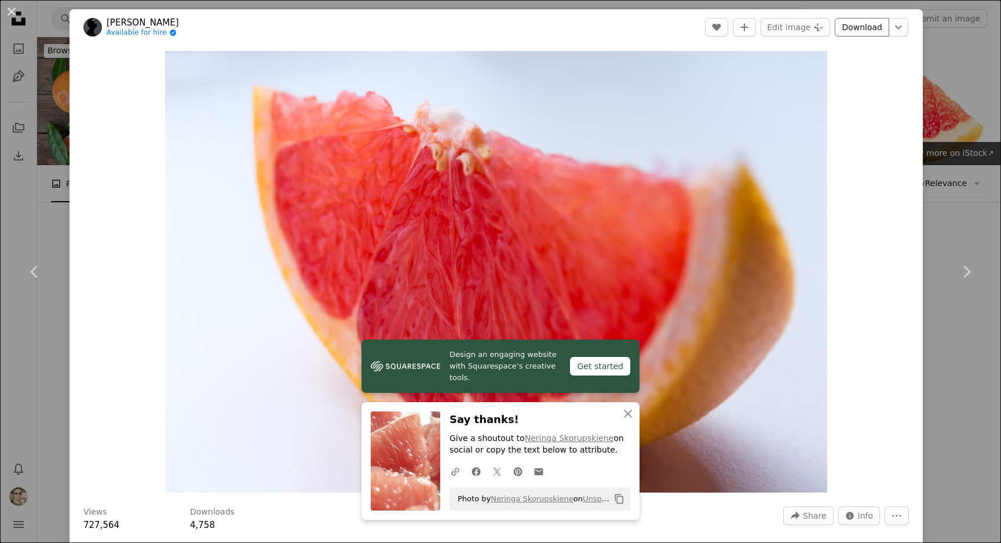
click at [874, 32] on link "Download" at bounding box center [861, 27] width 54 height 19
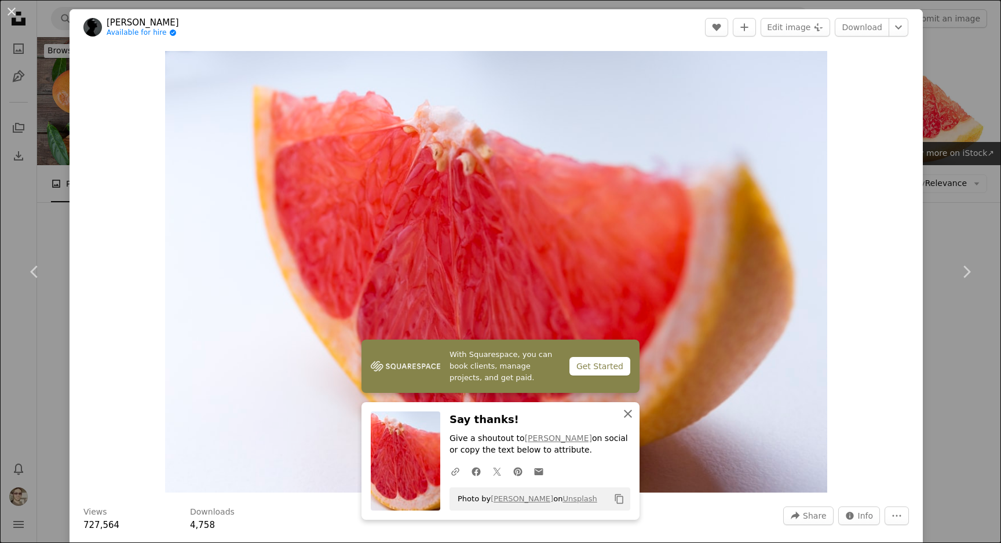
click at [628, 411] on icon "An X shape" at bounding box center [628, 414] width 14 height 14
